Goal: Go to known website: Go to known website

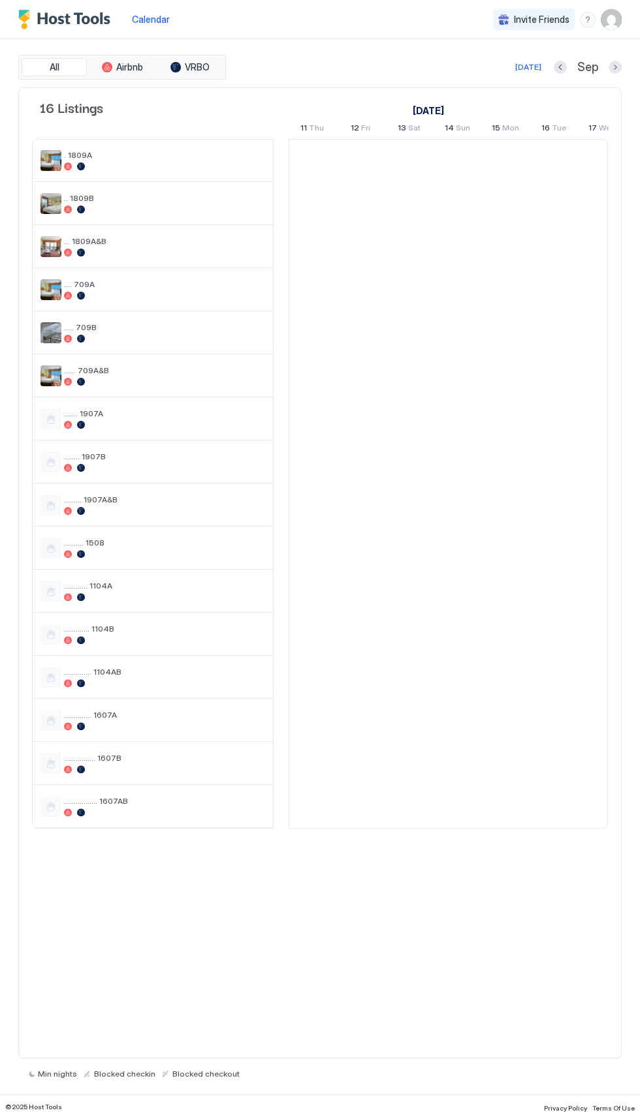
scroll to position [0, 725]
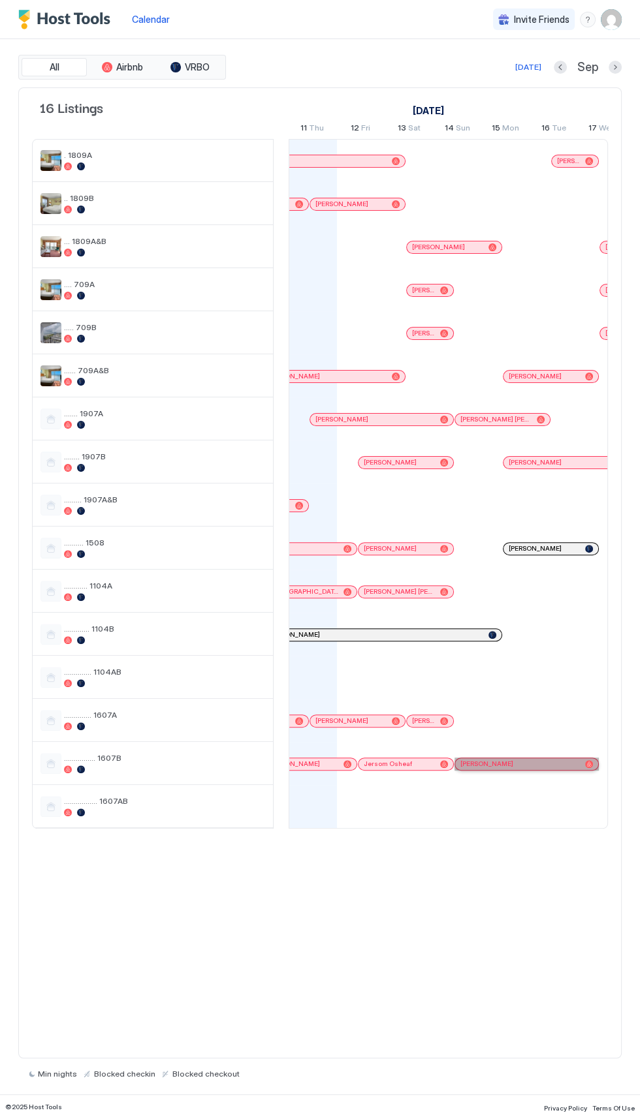
click at [493, 762] on span "[PERSON_NAME]" at bounding box center [486, 764] width 53 height 8
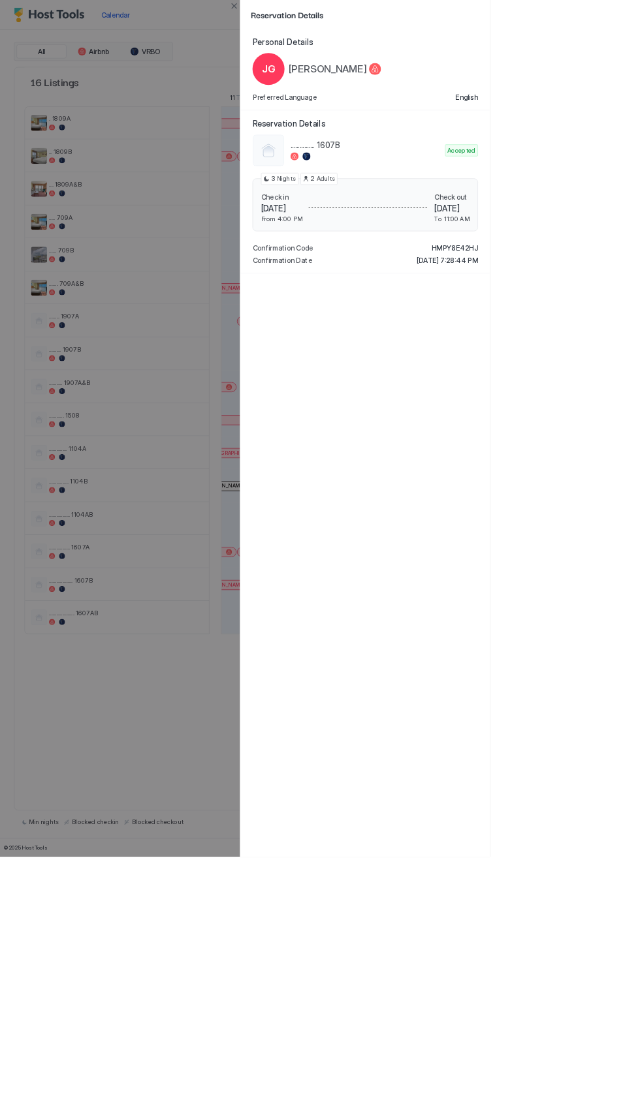
click at [171, 911] on div at bounding box center [320, 559] width 640 height 1119
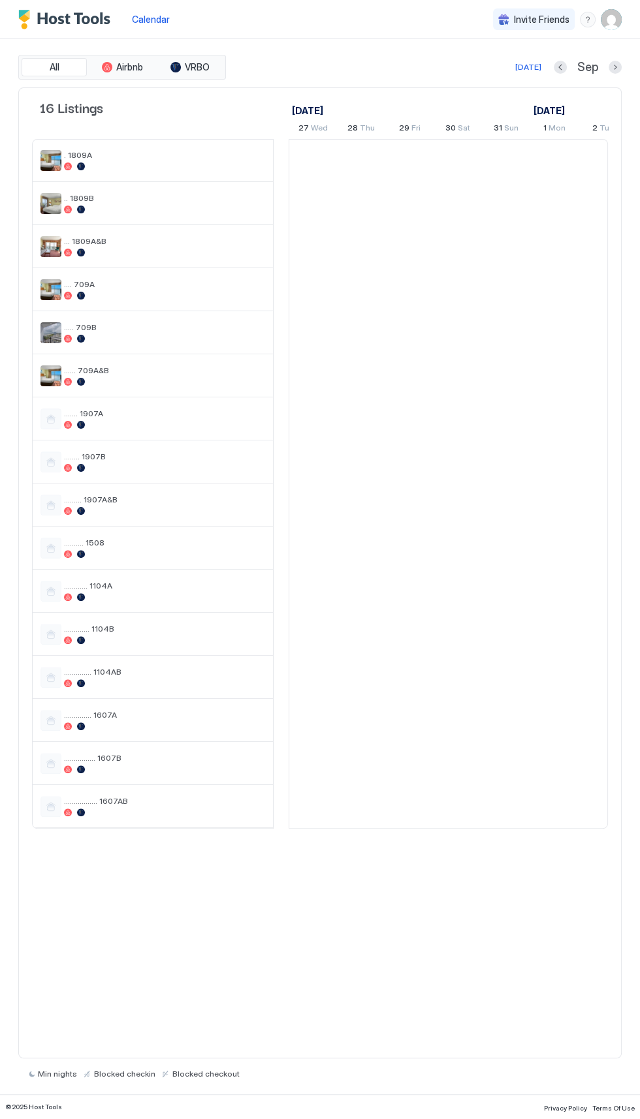
scroll to position [0, 725]
